Goal: Information Seeking & Learning: Learn about a topic

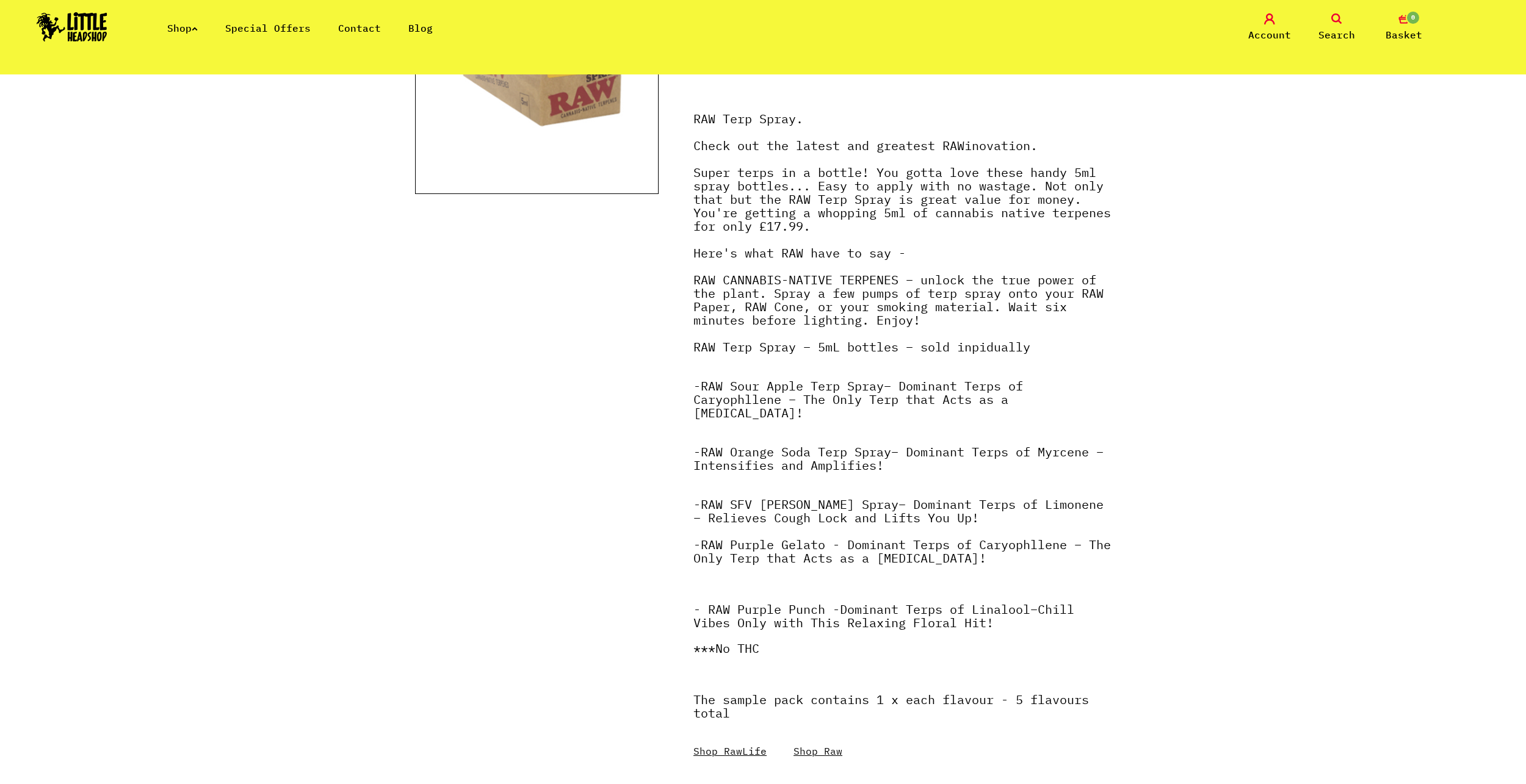
scroll to position [384, 0]
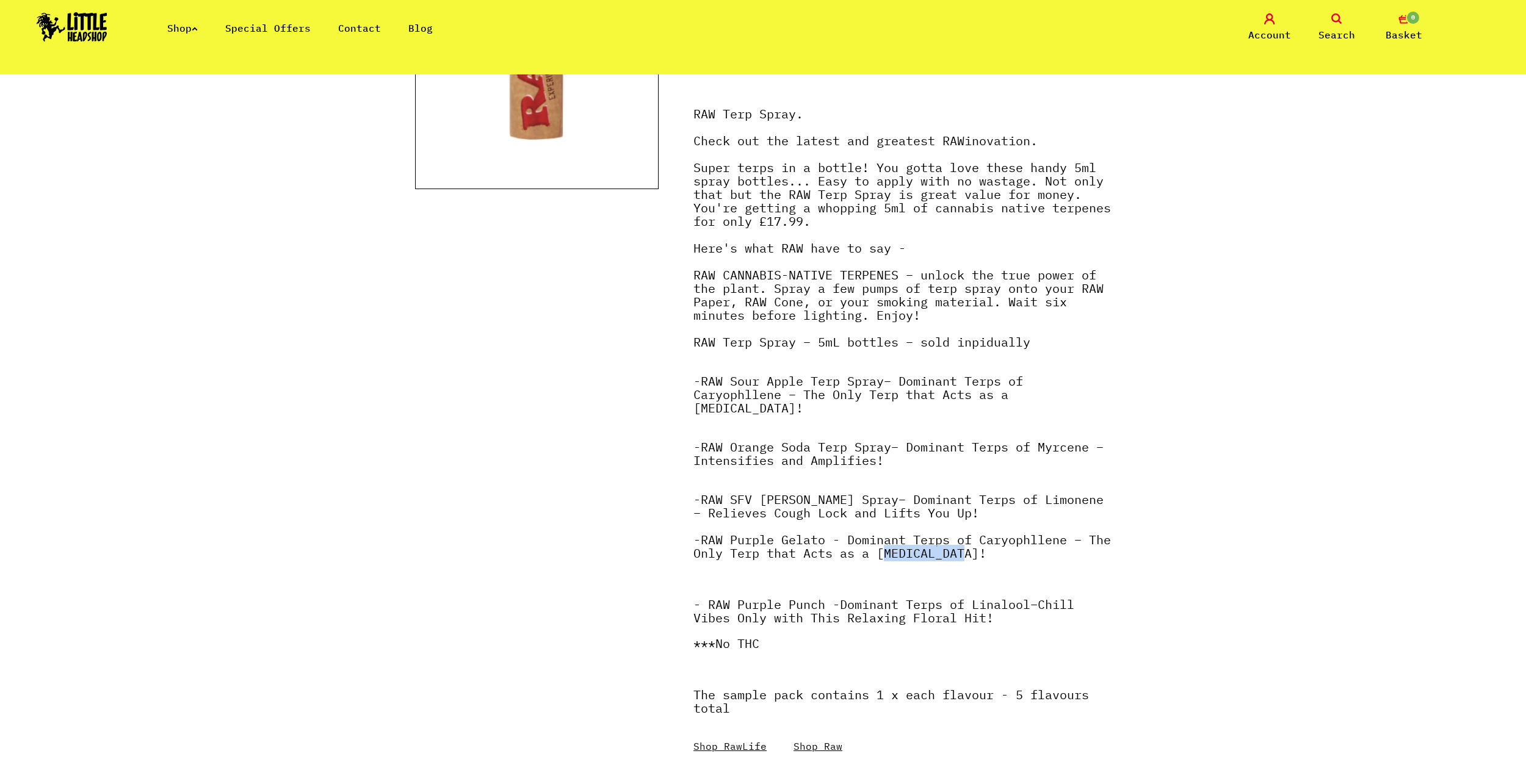
drag, startPoint x: 906, startPoint y: 540, endPoint x: 988, endPoint y: 551, distance: 82.7
click at [988, 551] on p "- RAW SFV [PERSON_NAME] Spray – Dominant Terps of Limonene – Relieves Cough Loc…" at bounding box center [902, 533] width 417 height 79
copy em "[MEDICAL_DATA]"
click at [1161, 663] on div "All Products /////////////////// Go to Basket RAW Terp Spray" at bounding box center [763, 678] width 1526 height 1977
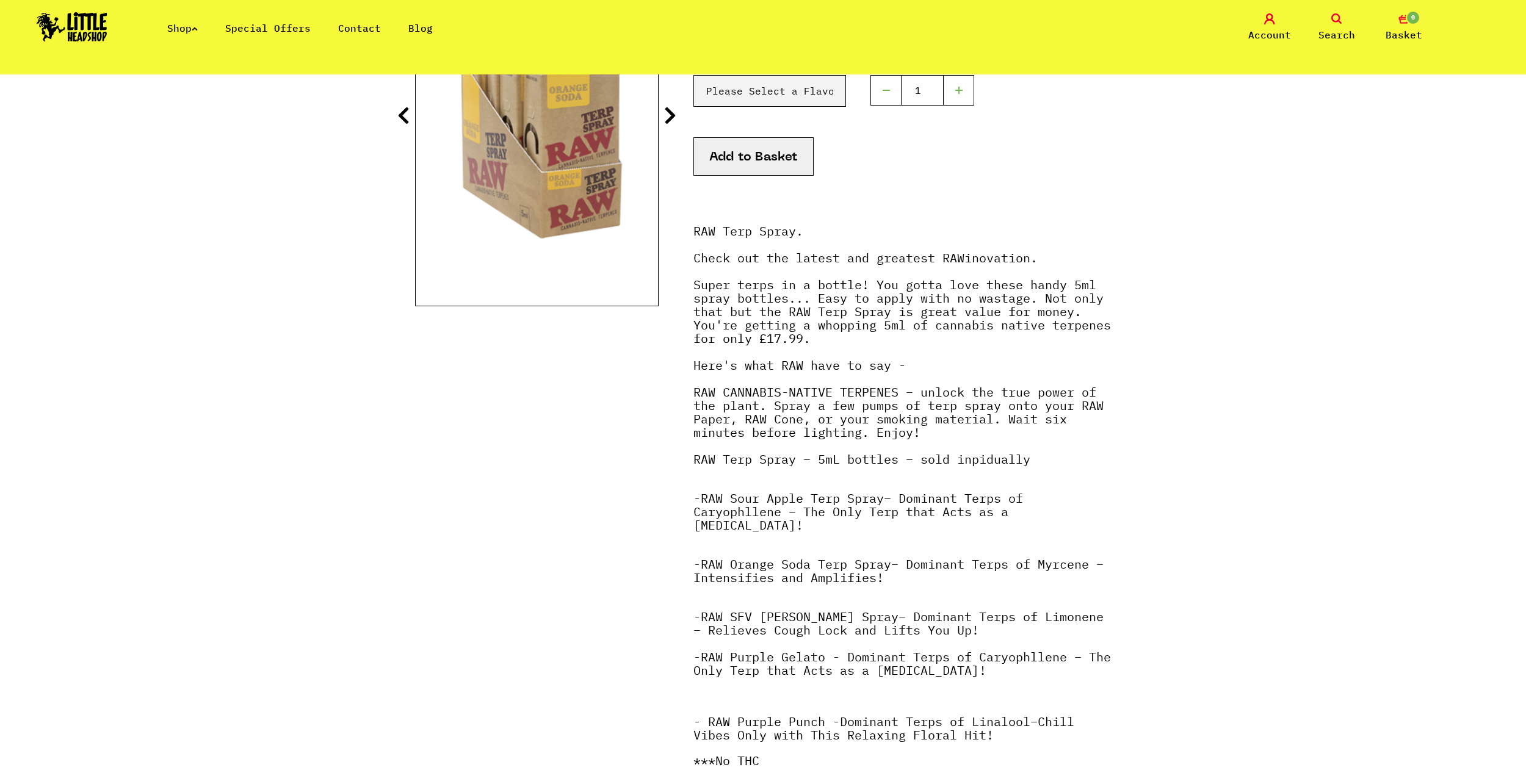
scroll to position [263, 0]
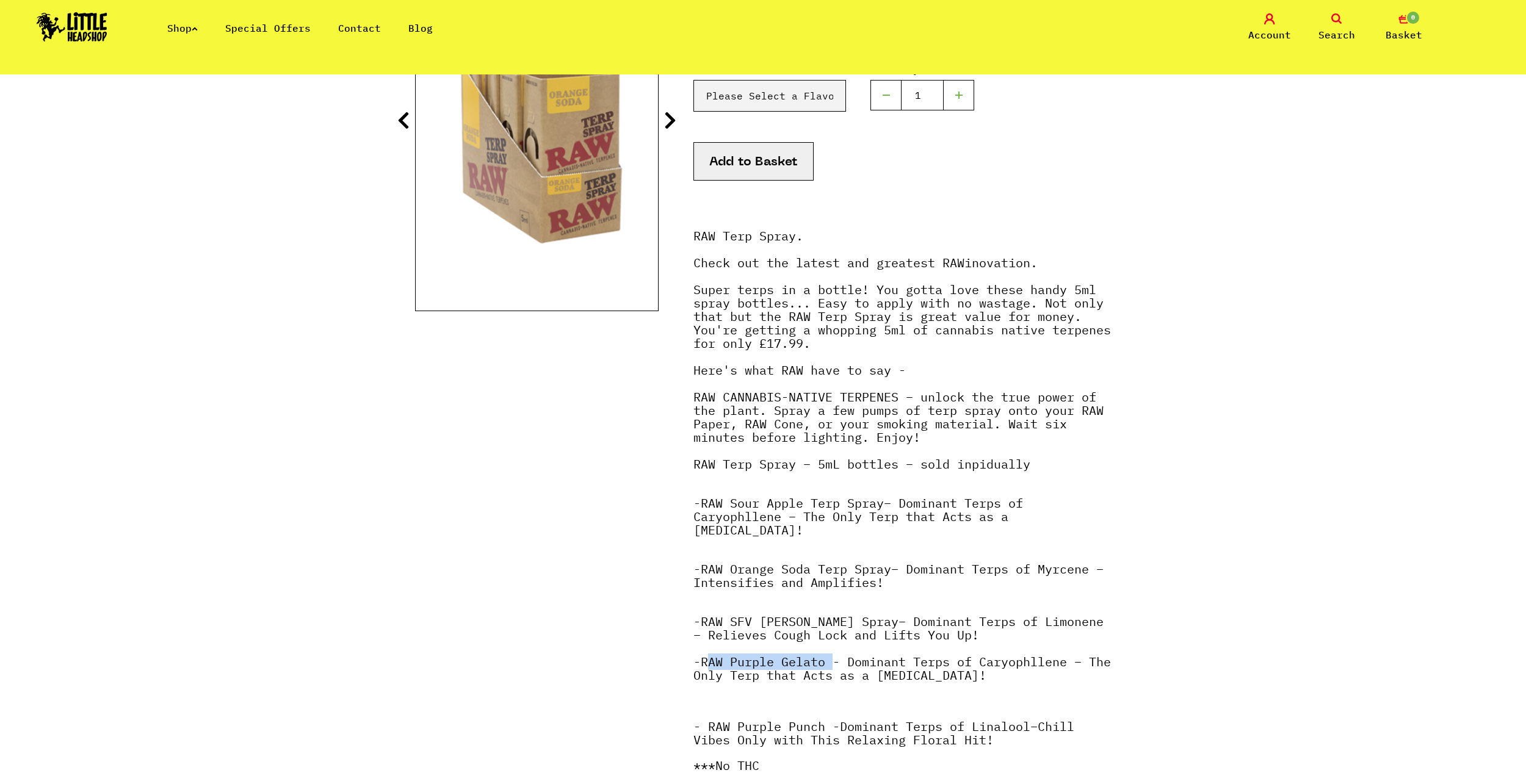
drag, startPoint x: 705, startPoint y: 648, endPoint x: 832, endPoint y: 650, distance: 127.0
click at [832, 653] on em "RAW Purple Gelato - Dominant Terps of Caryophllene – The Only Terp that Acts as…" at bounding box center [902, 668] width 417 height 30
copy em "RAW Purple Gelato"
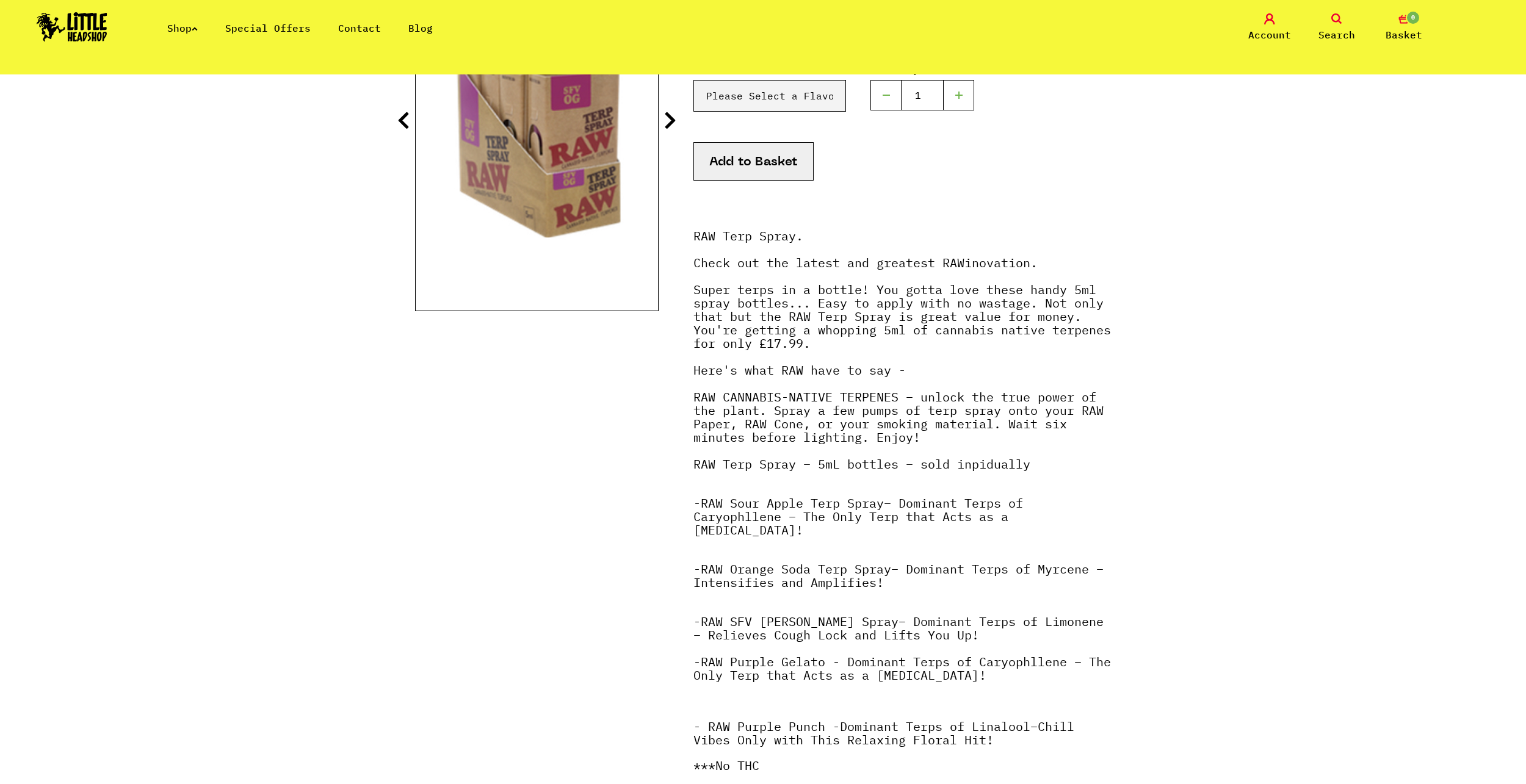
click at [806, 635] on p "- RAW SFV [PERSON_NAME] Spray – Dominant Terps of Limonene – Relieves Cough Loc…" at bounding box center [902, 655] width 417 height 79
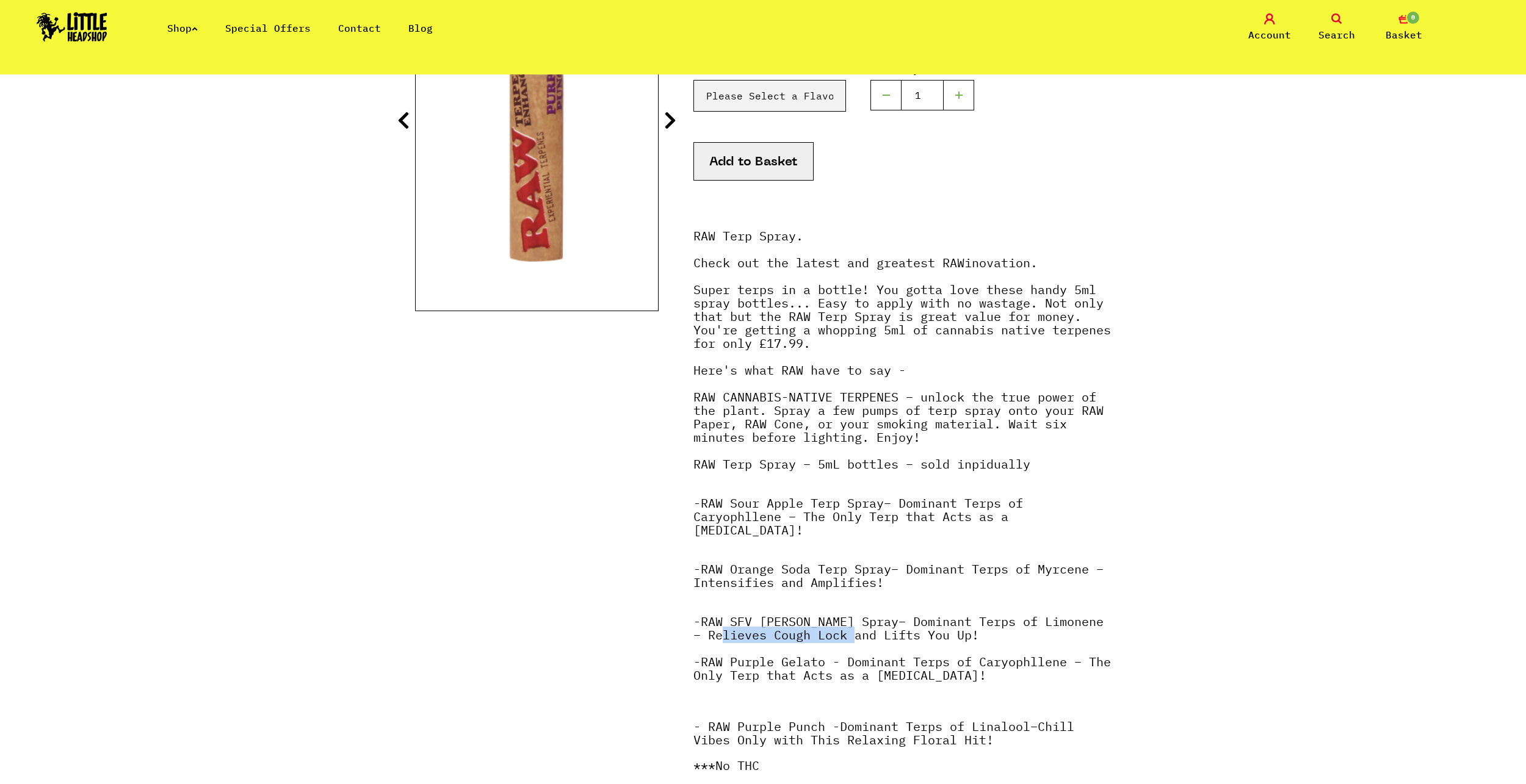
drag, startPoint x: 699, startPoint y: 623, endPoint x: 830, endPoint y: 625, distance: 131.0
click at [830, 625] on strong "– Dominant Terps of Limonene – Relieves Cough Lock and Lifts You Up! -" at bounding box center [899, 642] width 410 height 57
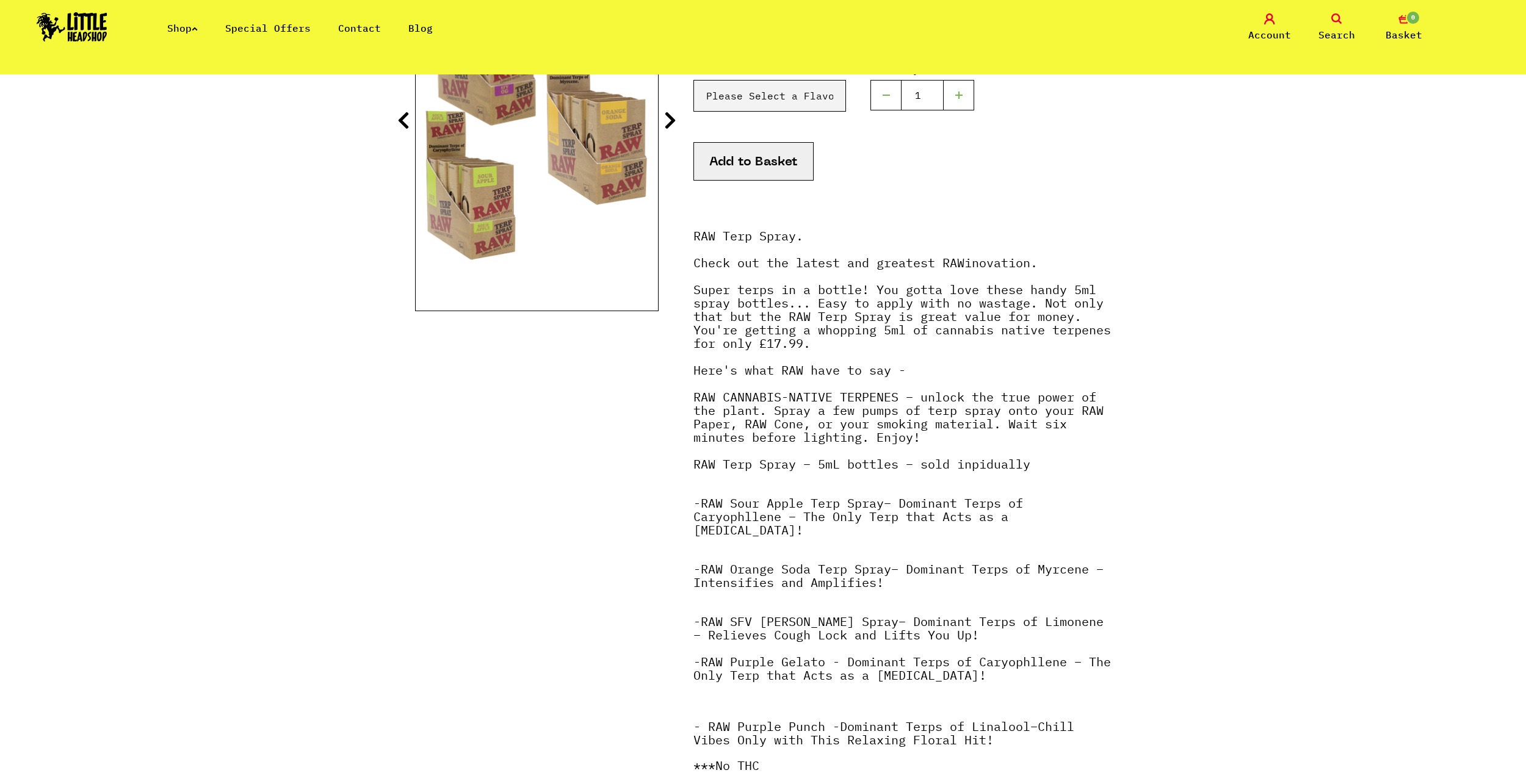
click at [883, 614] on strong "– Dominant Terps of Limonene – Relieves Cough Lock and Lifts You Up! -" at bounding box center [899, 642] width 410 height 57
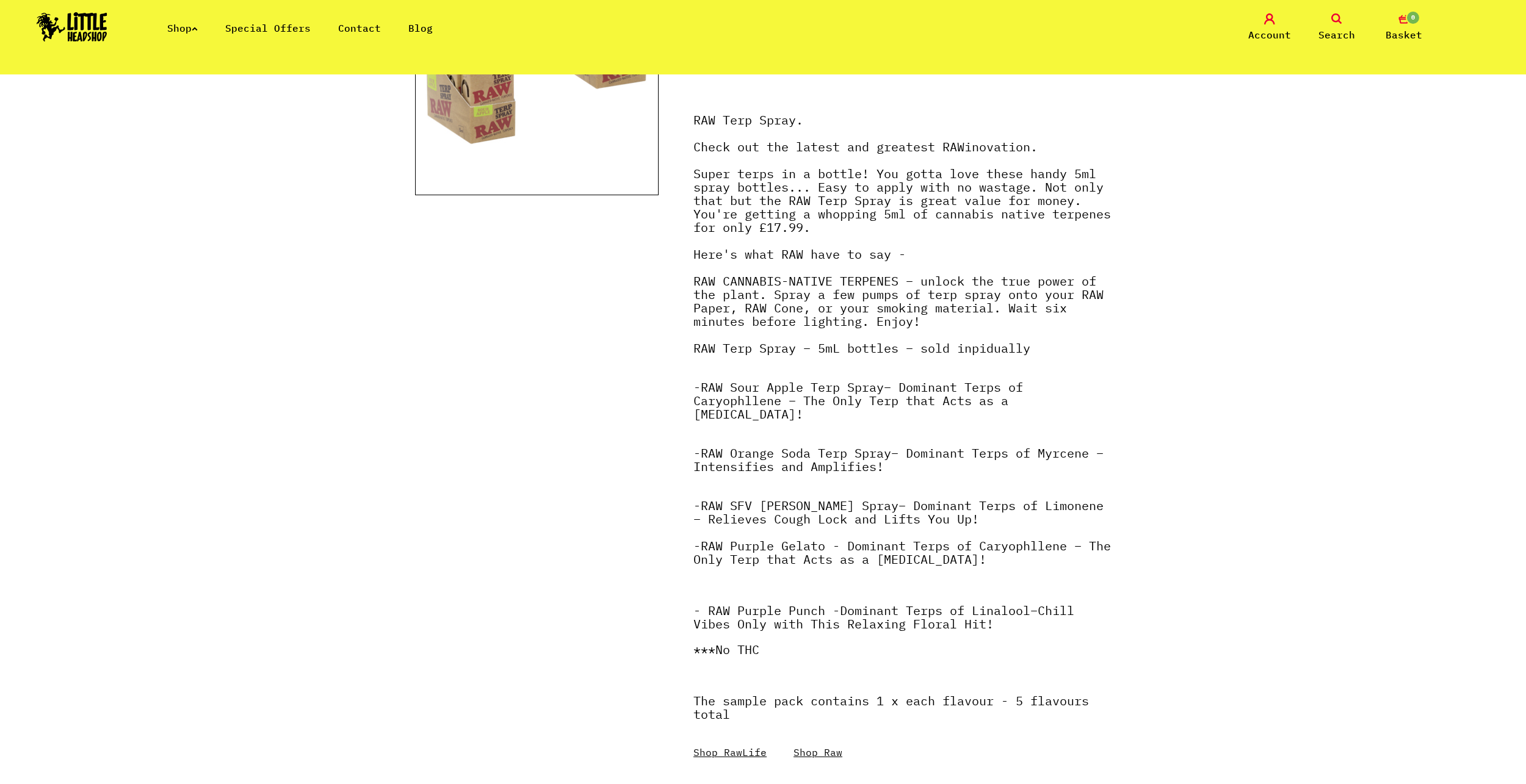
scroll to position [384, 0]
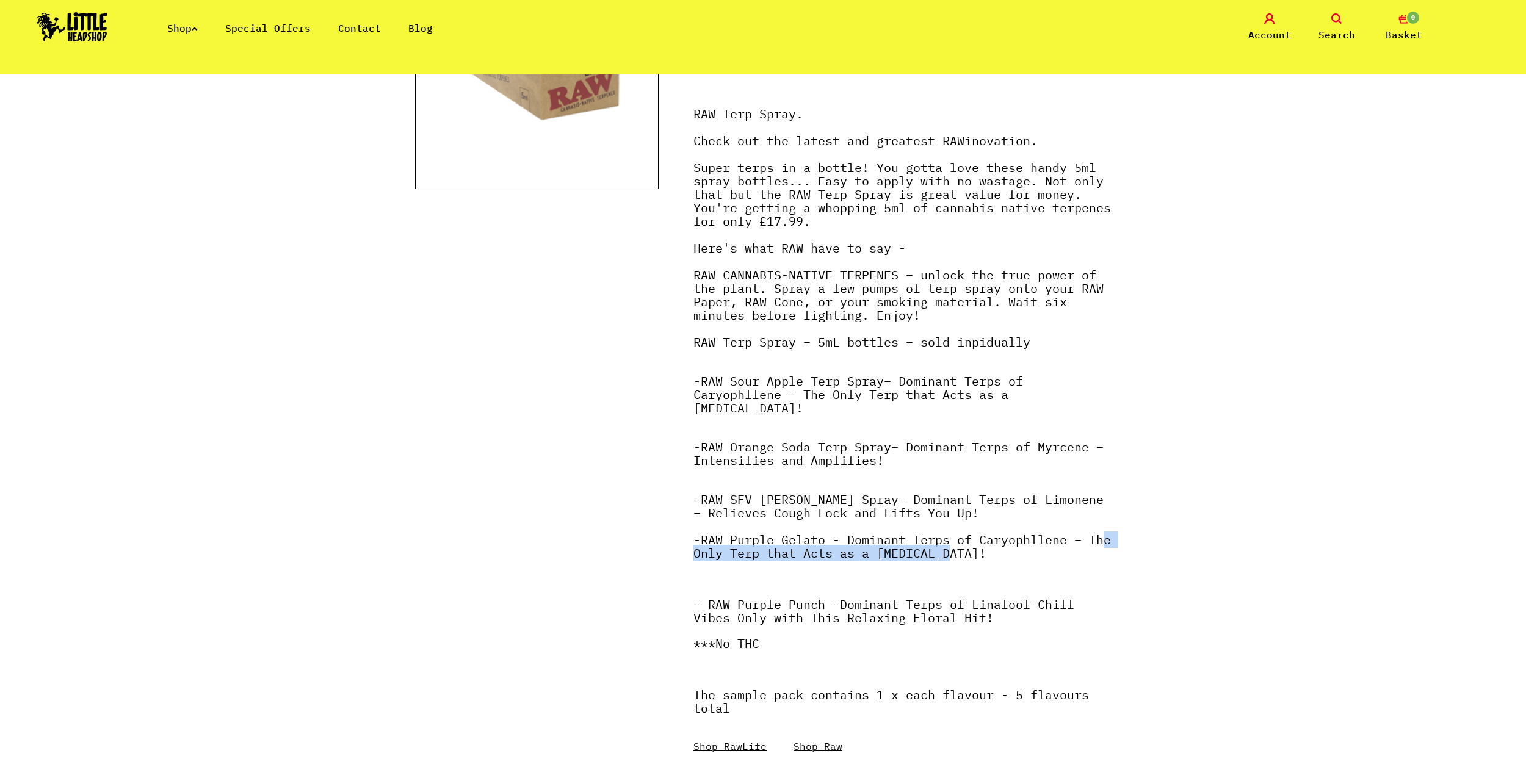
drag, startPoint x: 713, startPoint y: 535, endPoint x: 974, endPoint y: 554, distance: 261.7
click at [974, 554] on p "- RAW SFV [PERSON_NAME] Spray – Dominant Terps of Limonene – Relieves Cough Loc…" at bounding box center [902, 533] width 417 height 79
drag, startPoint x: 1100, startPoint y: 552, endPoint x: 1106, endPoint y: 556, distance: 7.2
click at [1104, 554] on p "- RAW SFV [PERSON_NAME] Spray – Dominant Terps of Limonene – Relieves Cough Loc…" at bounding box center [902, 533] width 417 height 79
